Goal: Information Seeking & Learning: Compare options

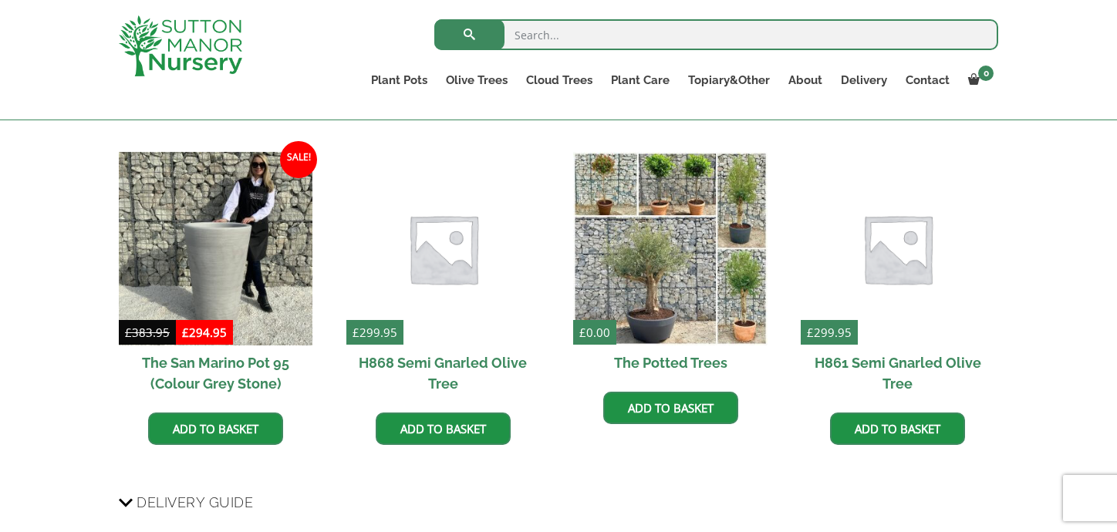
scroll to position [1697, 0]
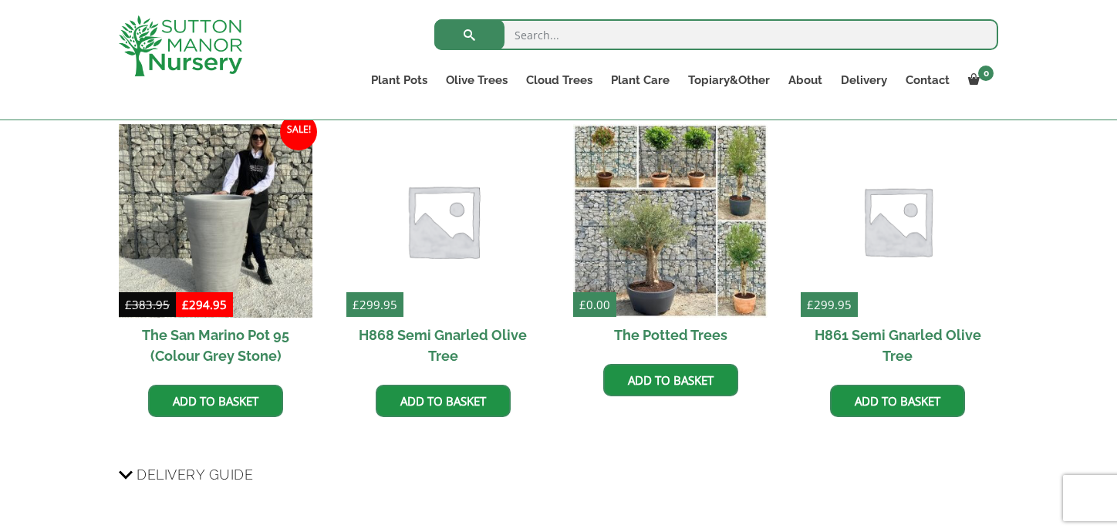
click at [461, 201] on img at bounding box center [443, 221] width 204 height 204
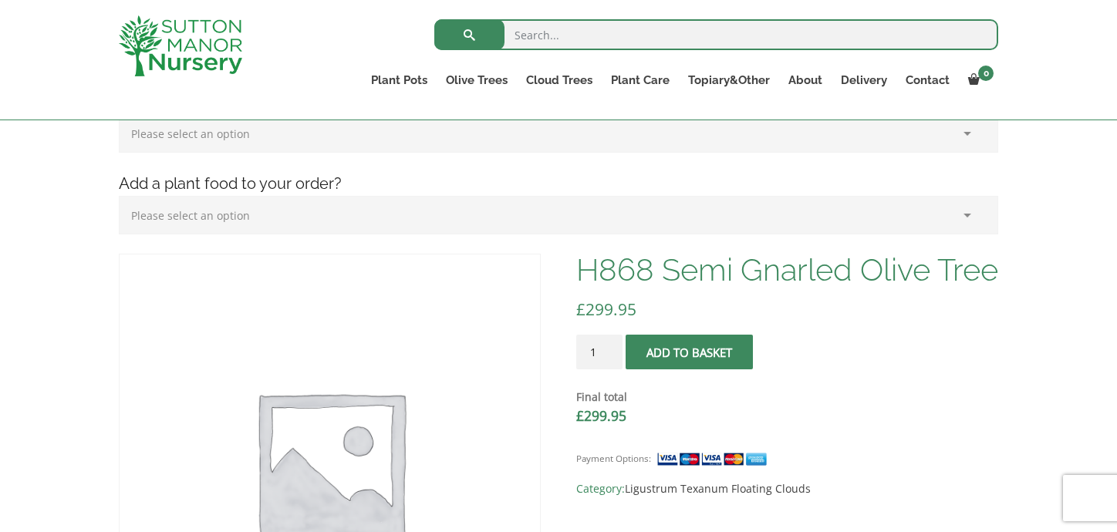
scroll to position [386, 0]
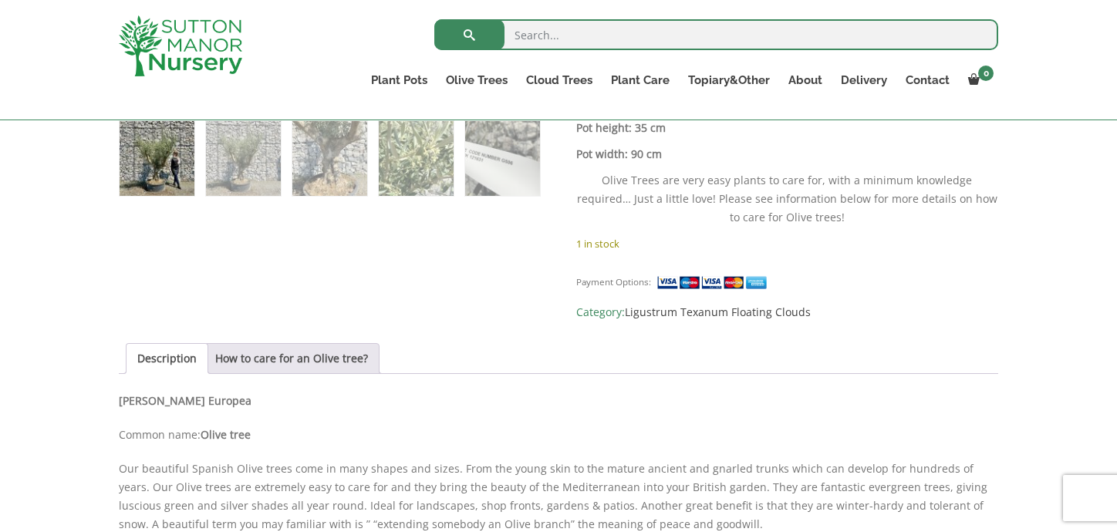
scroll to position [926, 0]
click at [241, 170] on img at bounding box center [243, 157] width 75 height 75
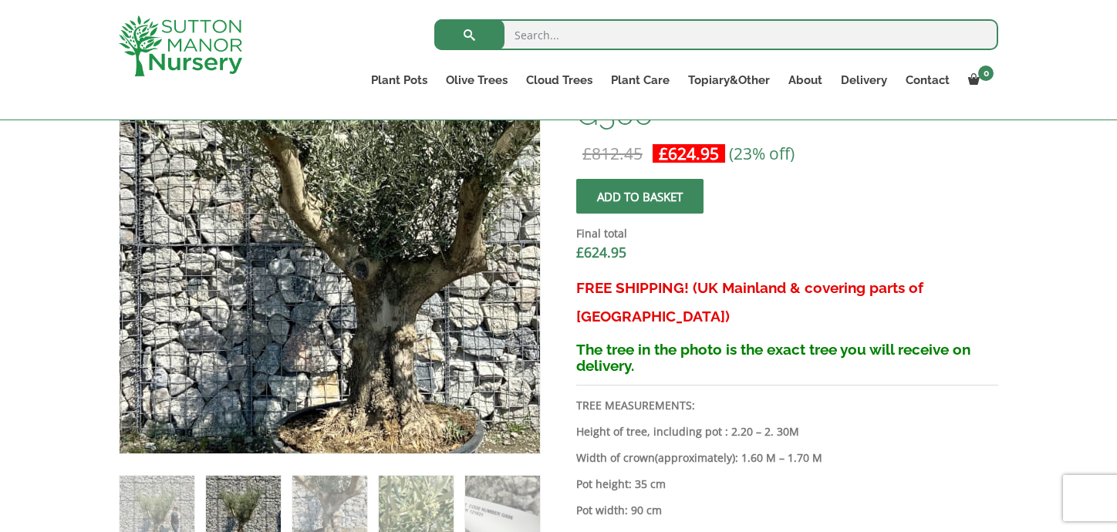
scroll to position [617, 0]
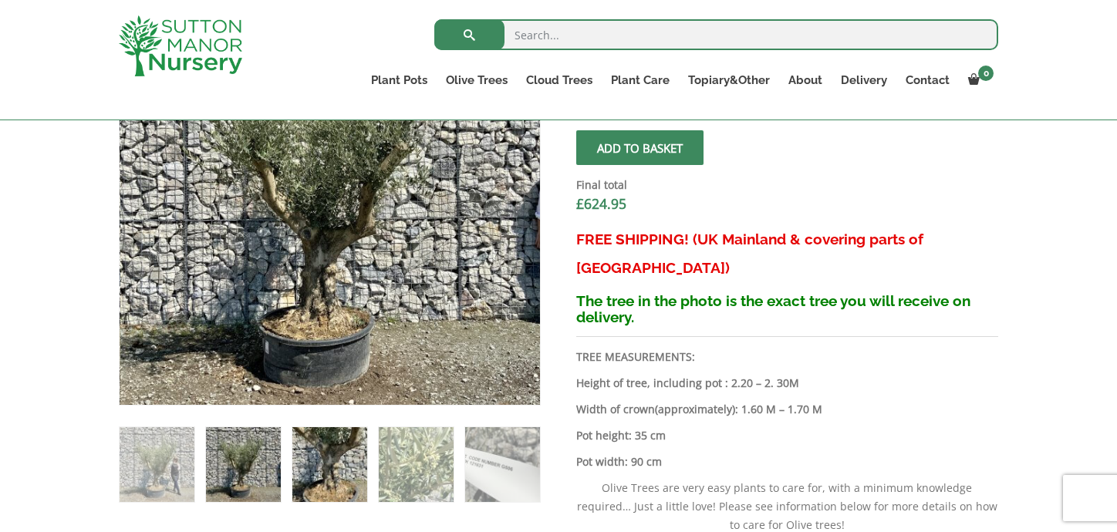
click at [336, 474] on img at bounding box center [329, 464] width 75 height 75
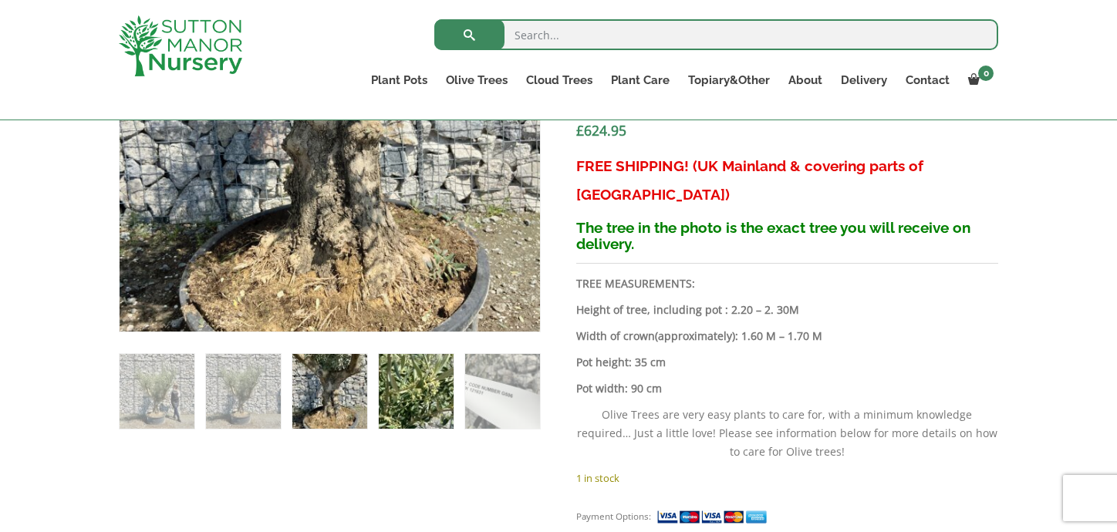
scroll to position [694, 0]
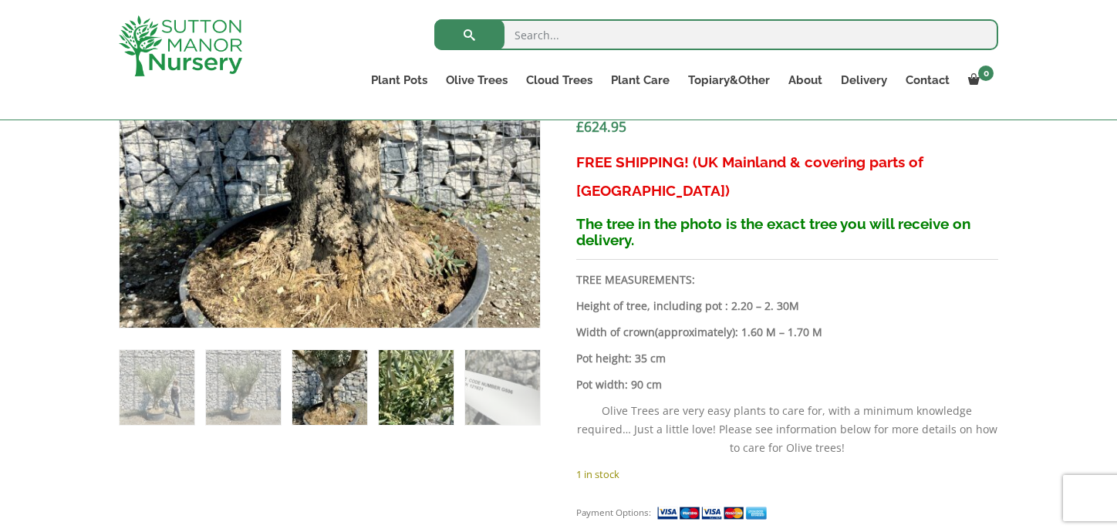
click at [417, 384] on img at bounding box center [416, 387] width 75 height 75
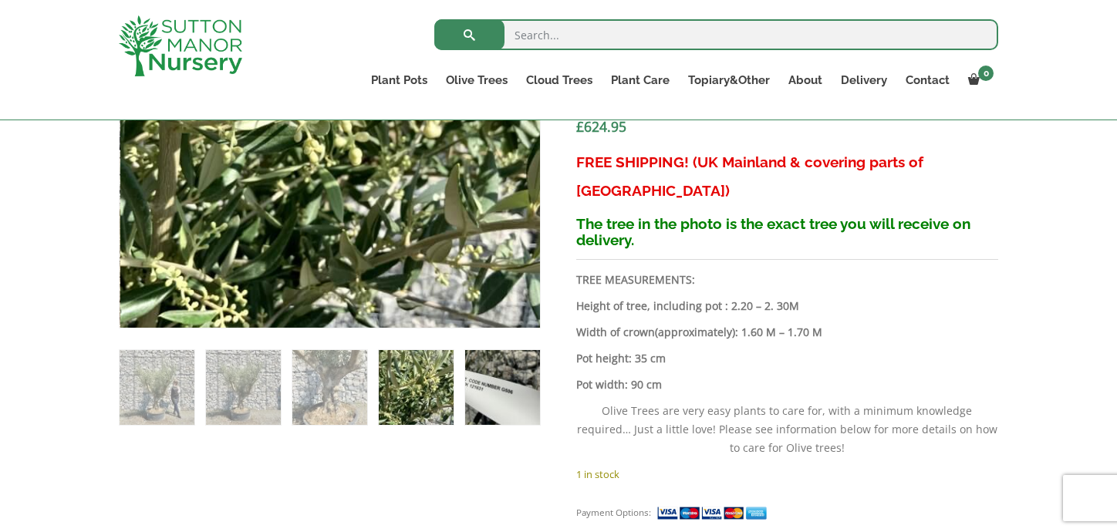
click at [502, 393] on img at bounding box center [502, 387] width 75 height 75
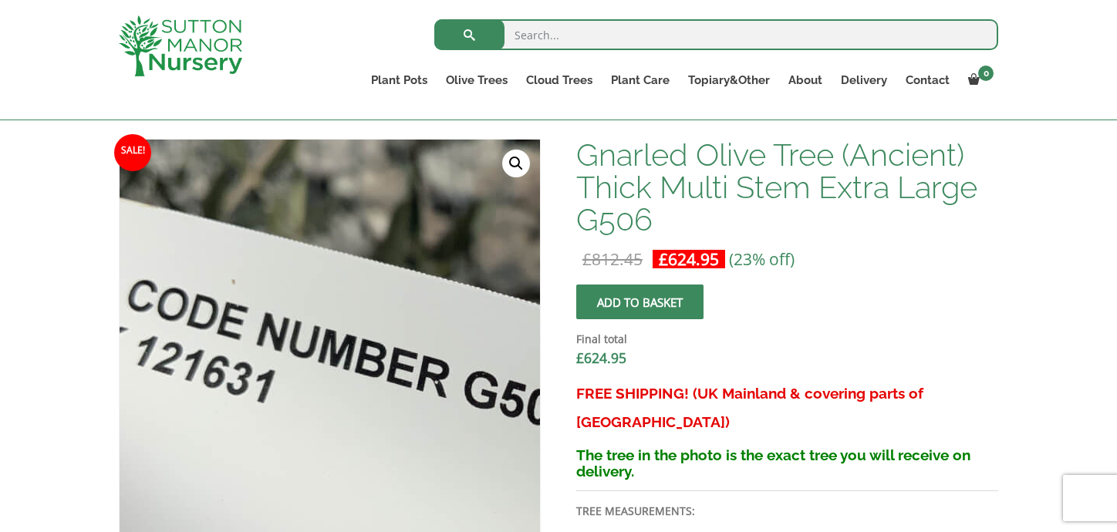
scroll to position [463, 0]
